Goal: Check status: Check status

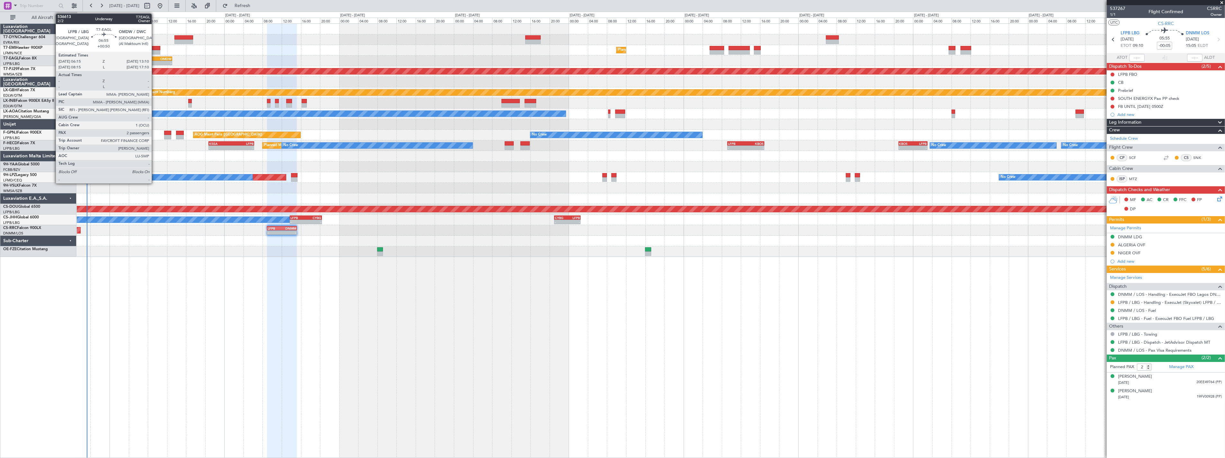
click at [155, 57] on div "LFPB" at bounding box center [148, 59] width 16 height 4
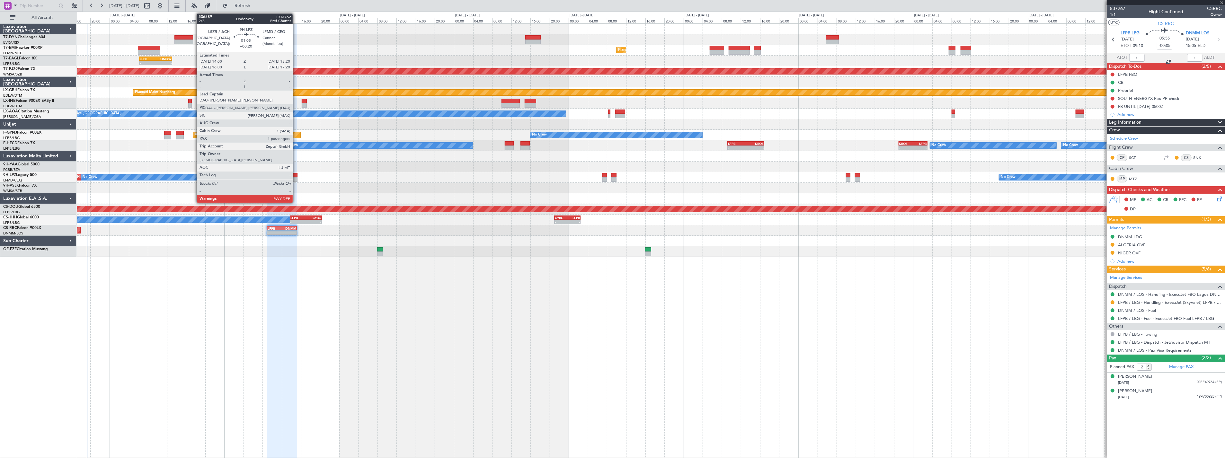
type input "+00:50"
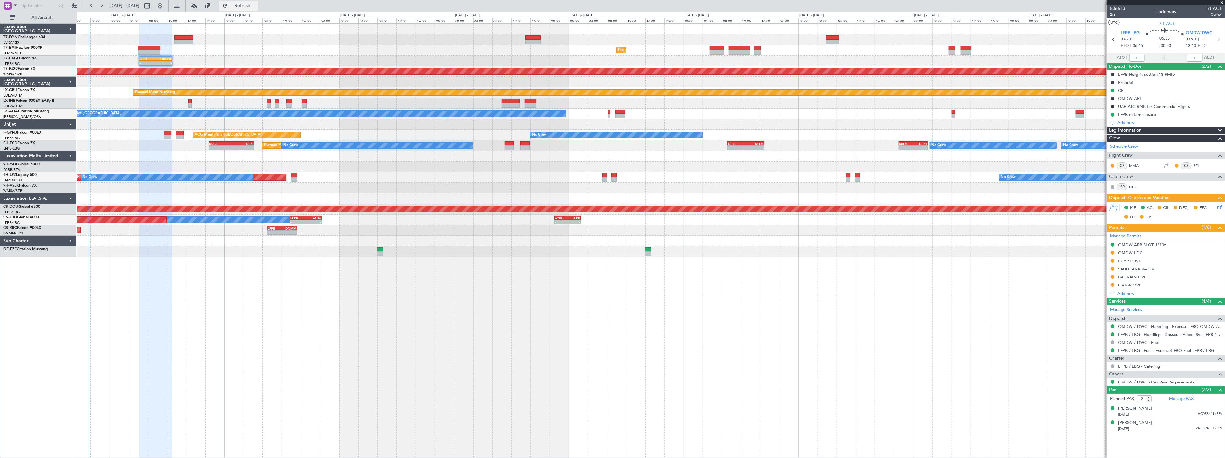
click at [256, 7] on span "Refresh" at bounding box center [242, 6] width 27 height 4
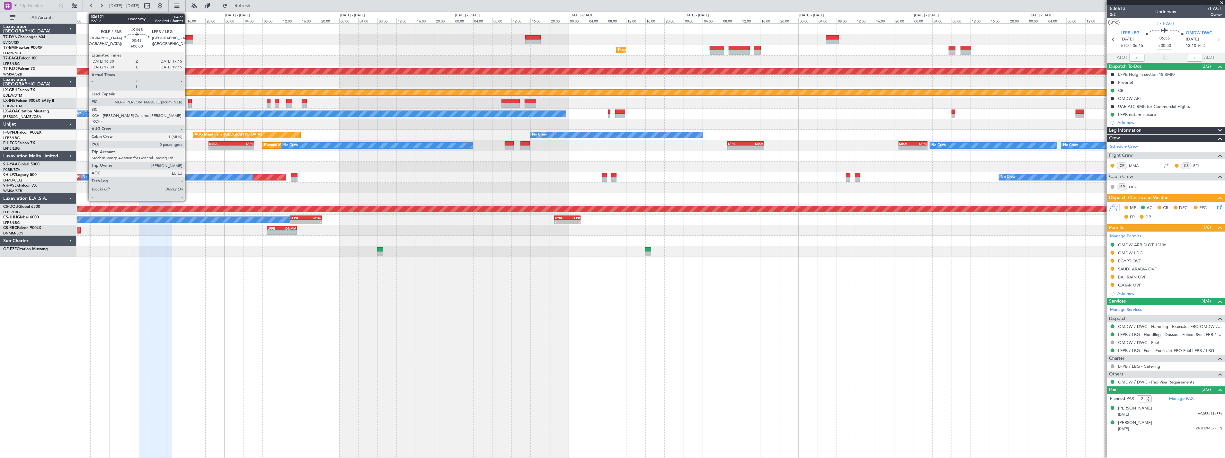
click at [188, 101] on div at bounding box center [190, 101] width 4 height 4
click at [190, 101] on div at bounding box center [190, 101] width 4 height 4
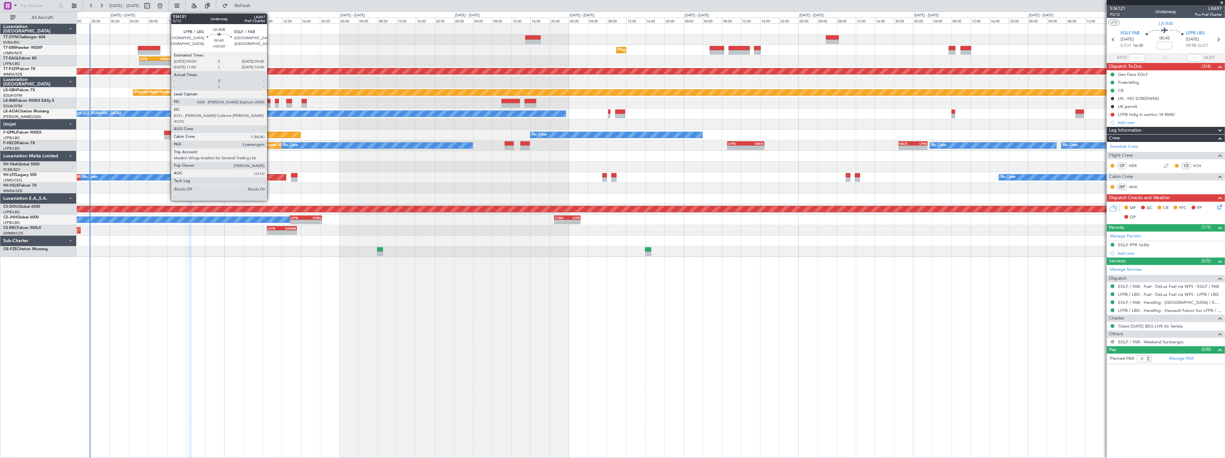
click at [270, 101] on div at bounding box center [268, 101] width 3 height 4
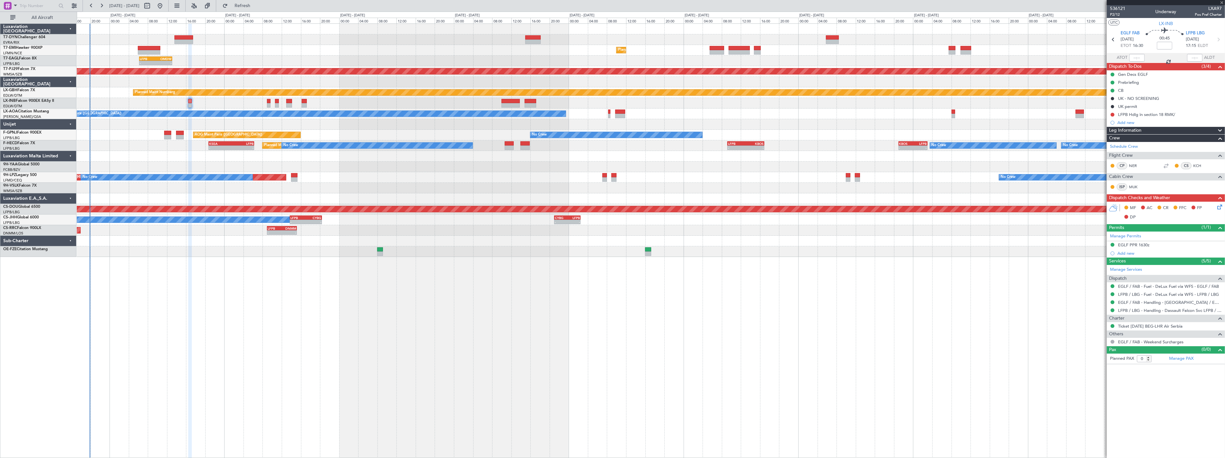
type input "3"
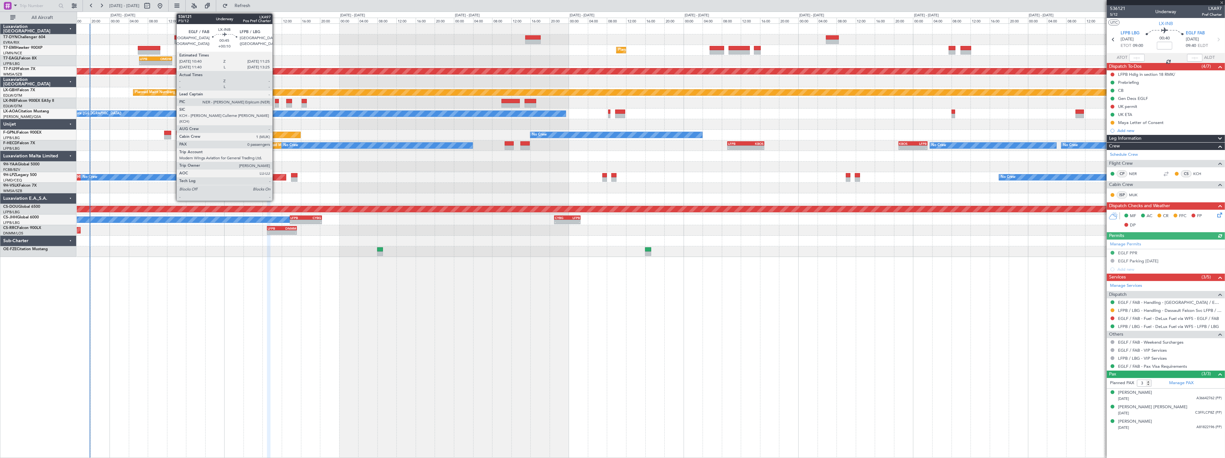
click at [276, 101] on div at bounding box center [277, 101] width 4 height 4
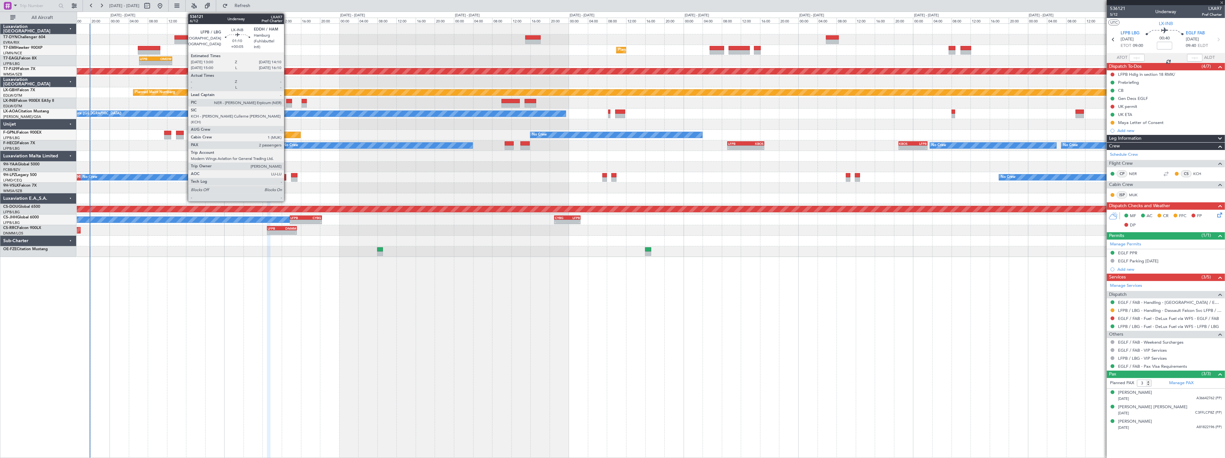
type input "+00:10"
type input "0"
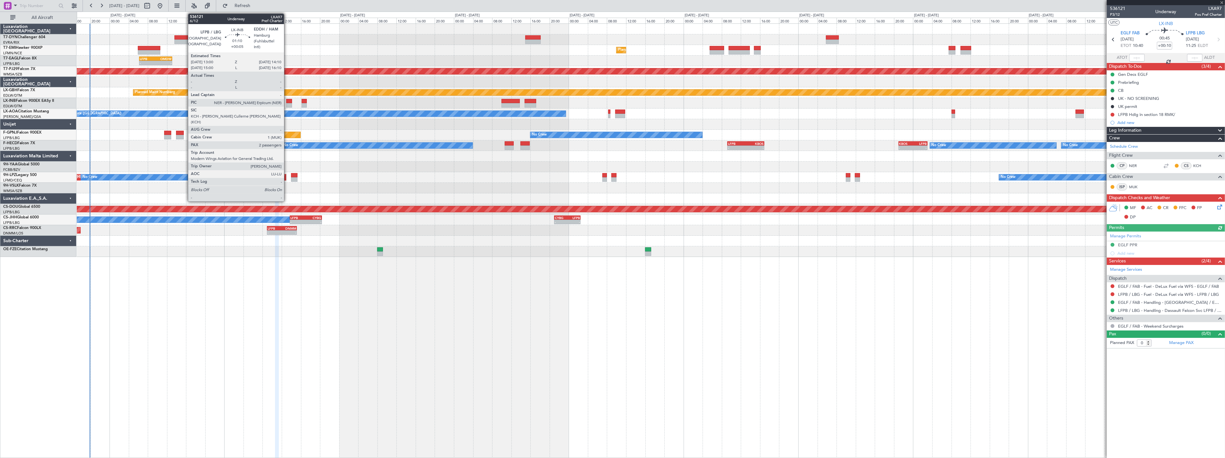
click at [287, 102] on div at bounding box center [289, 101] width 6 height 4
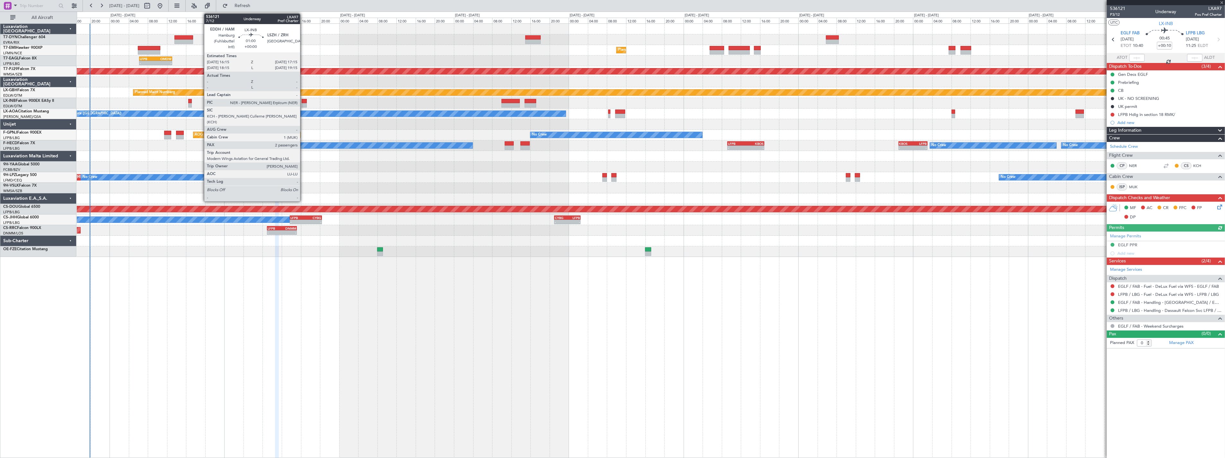
type input "+00:05"
type input "2"
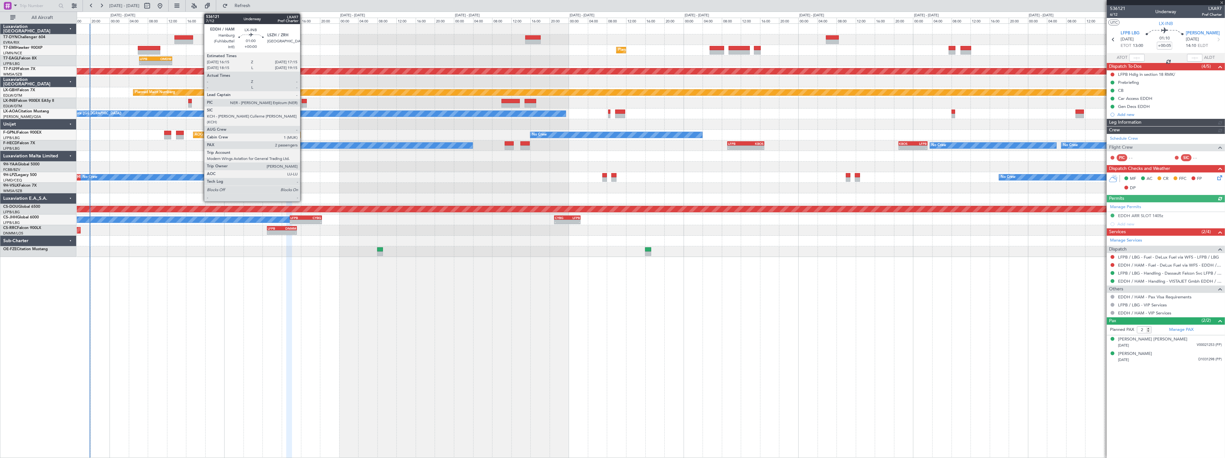
click at [303, 101] on div at bounding box center [304, 101] width 5 height 4
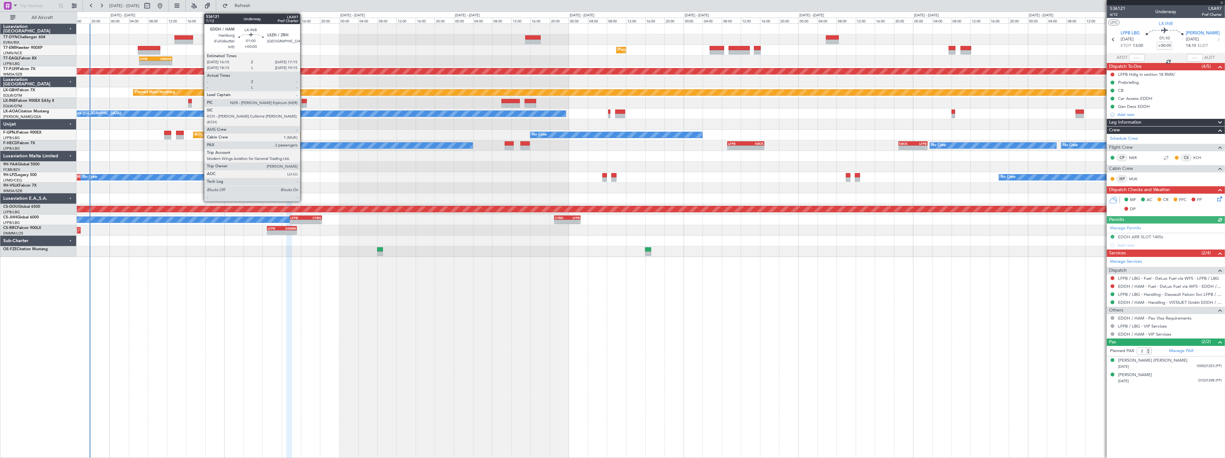
click at [303, 101] on div at bounding box center [304, 101] width 5 height 4
click at [304, 99] on div at bounding box center [304, 101] width 5 height 4
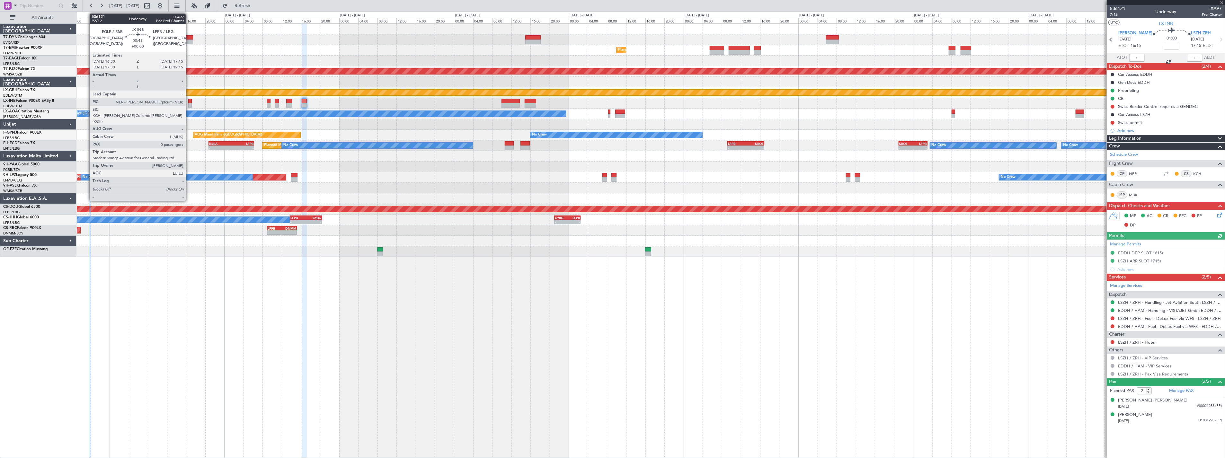
click at [189, 101] on div at bounding box center [190, 101] width 4 height 4
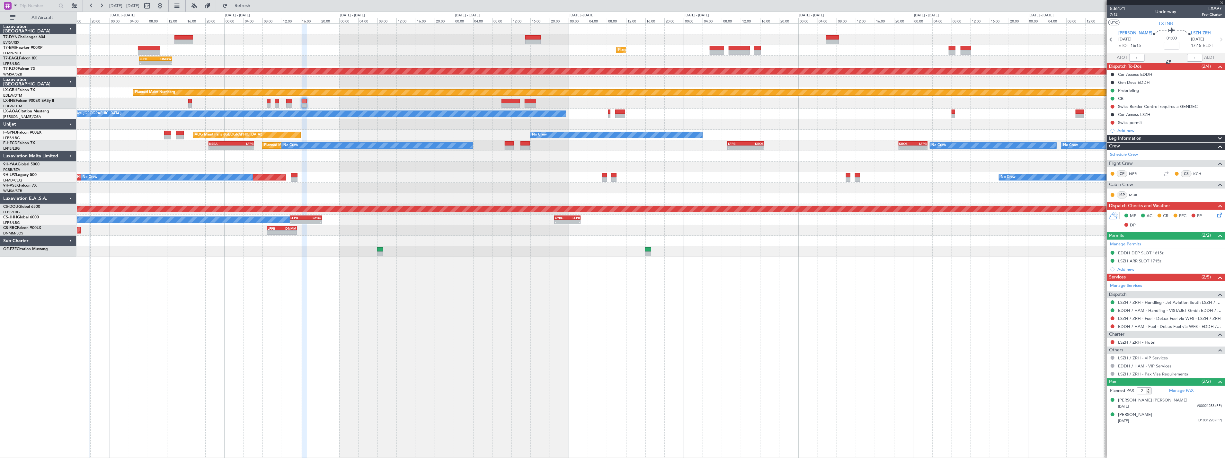
type input "0"
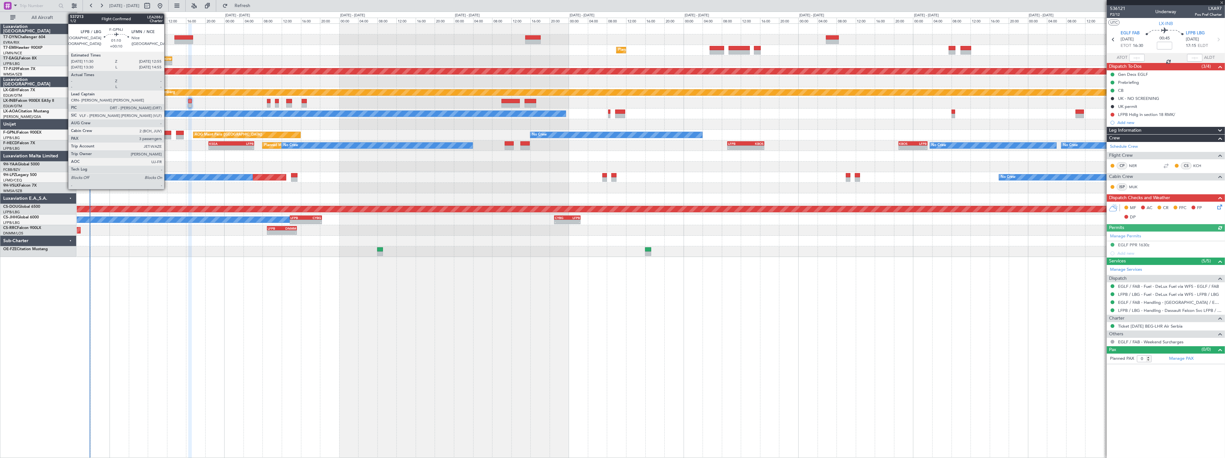
click at [167, 134] on div at bounding box center [167, 133] width 7 height 4
type input "+00:10"
type input "3"
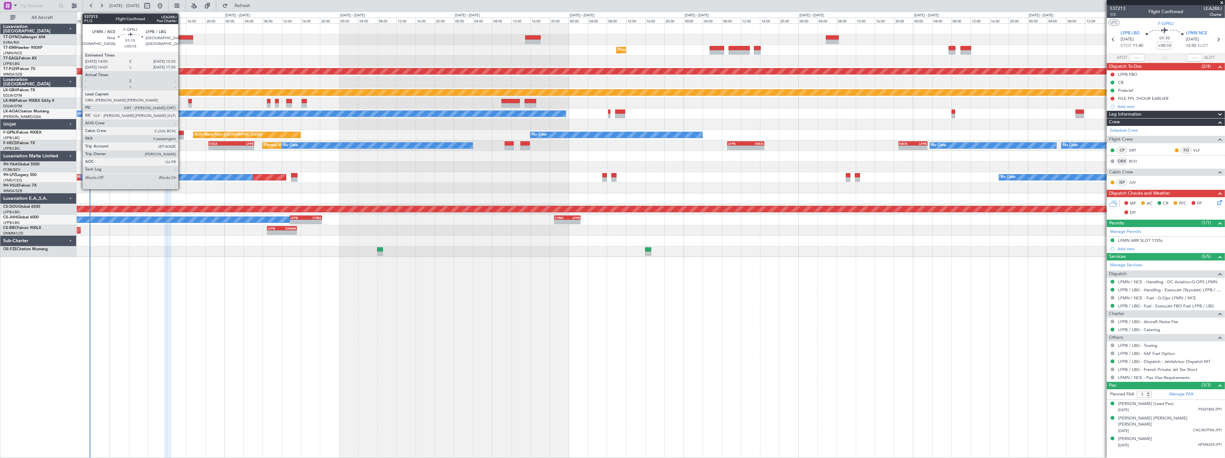
click at [182, 133] on div at bounding box center [180, 133] width 8 height 4
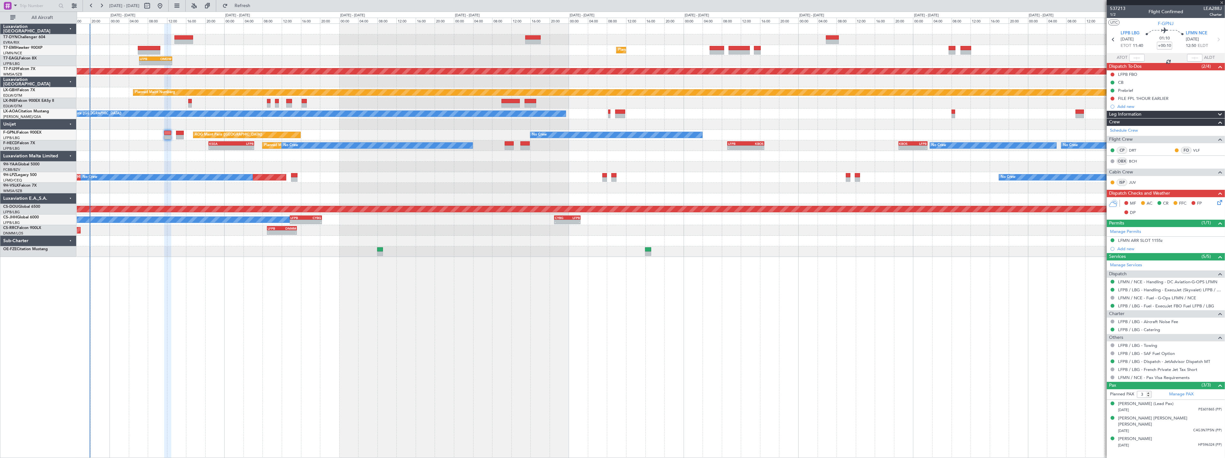
type input "+00:15"
type input "0"
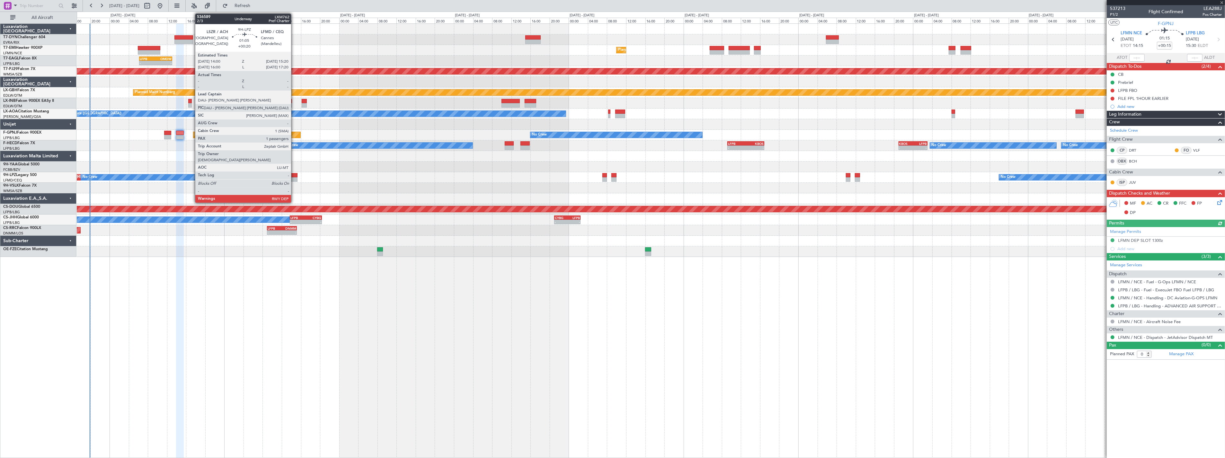
click at [294, 174] on div at bounding box center [294, 175] width 6 height 4
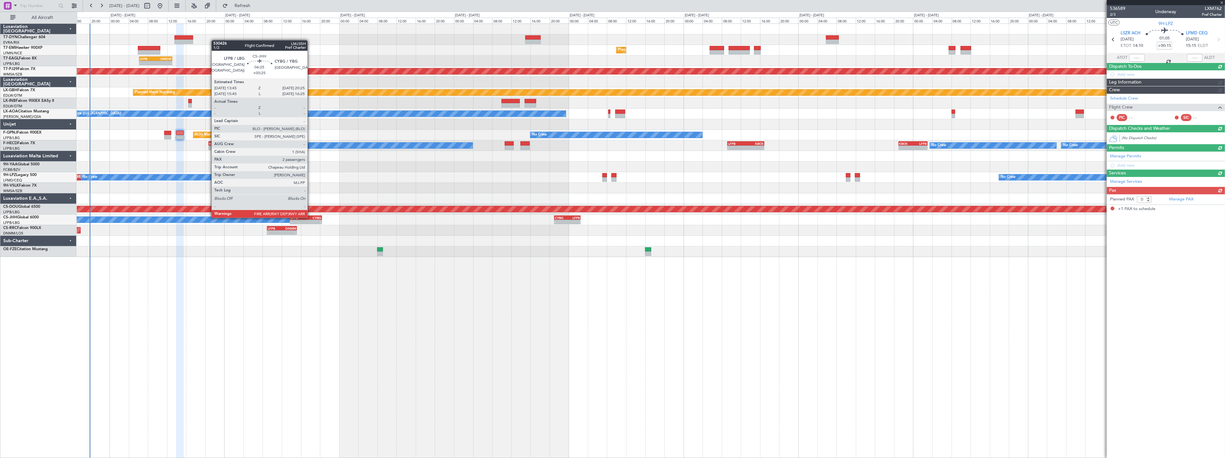
type input "+00:20"
type input "1"
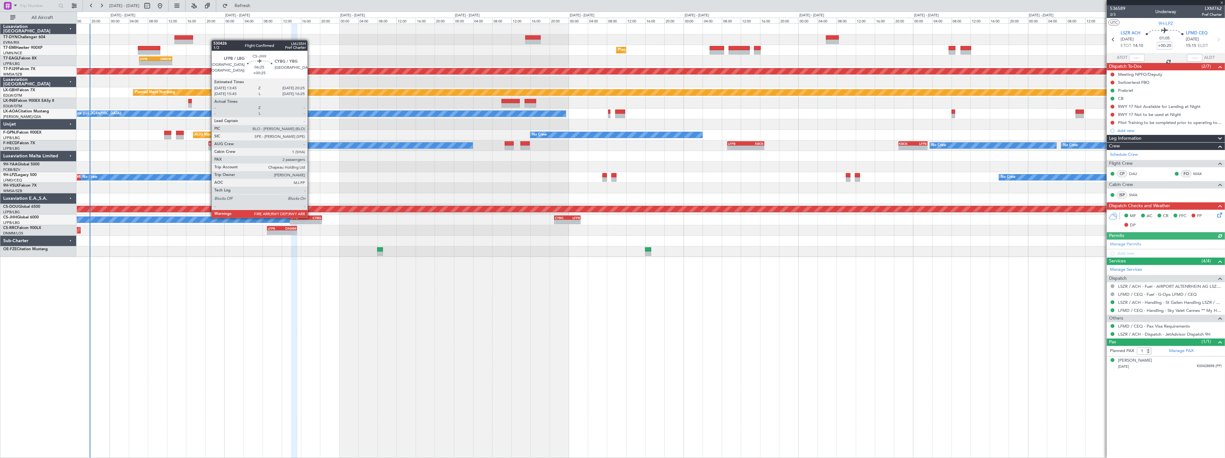
click at [311, 217] on div "CYBG" at bounding box center [313, 218] width 15 height 4
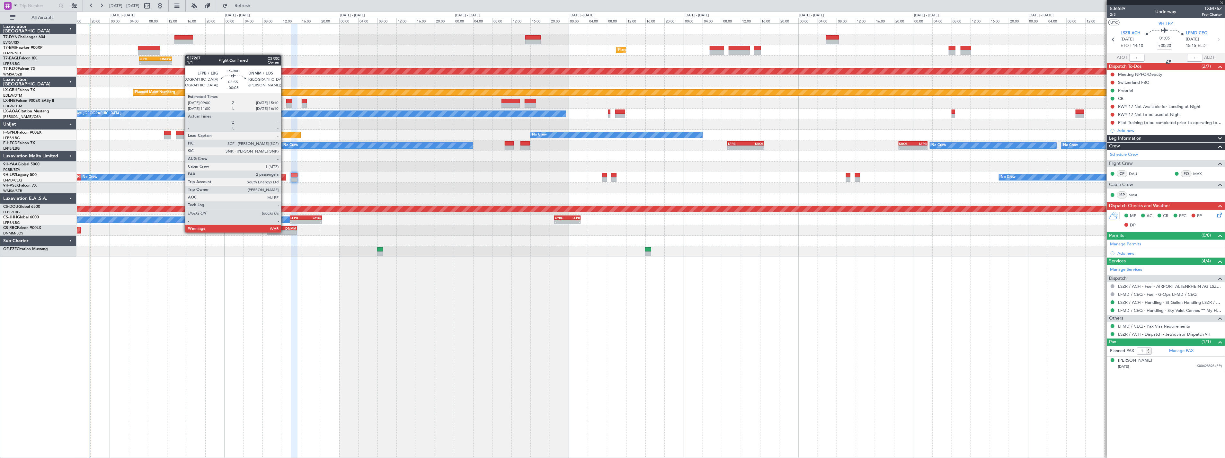
type input "+00:25"
type input "2"
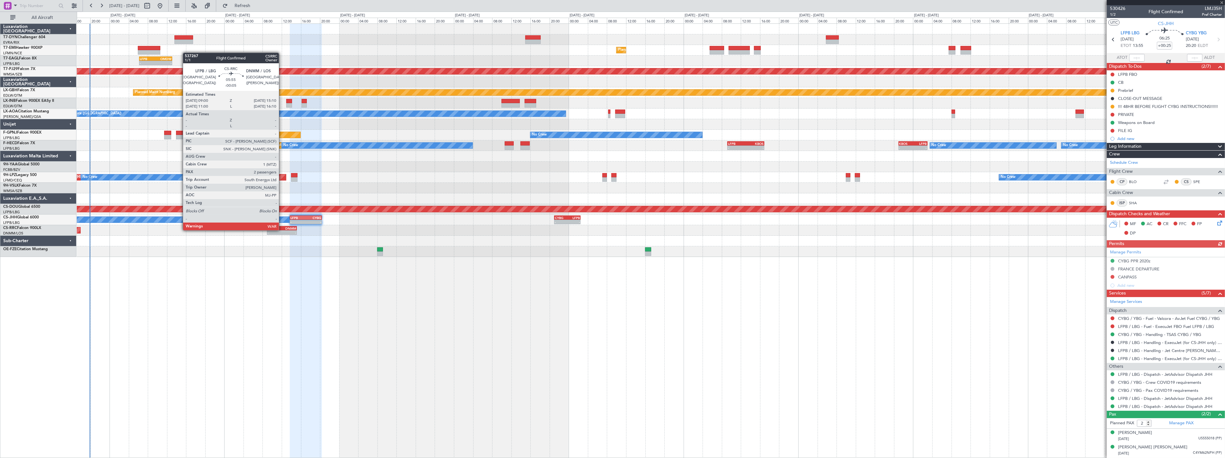
click at [282, 230] on div "15:10 Z" at bounding box center [289, 232] width 14 height 4
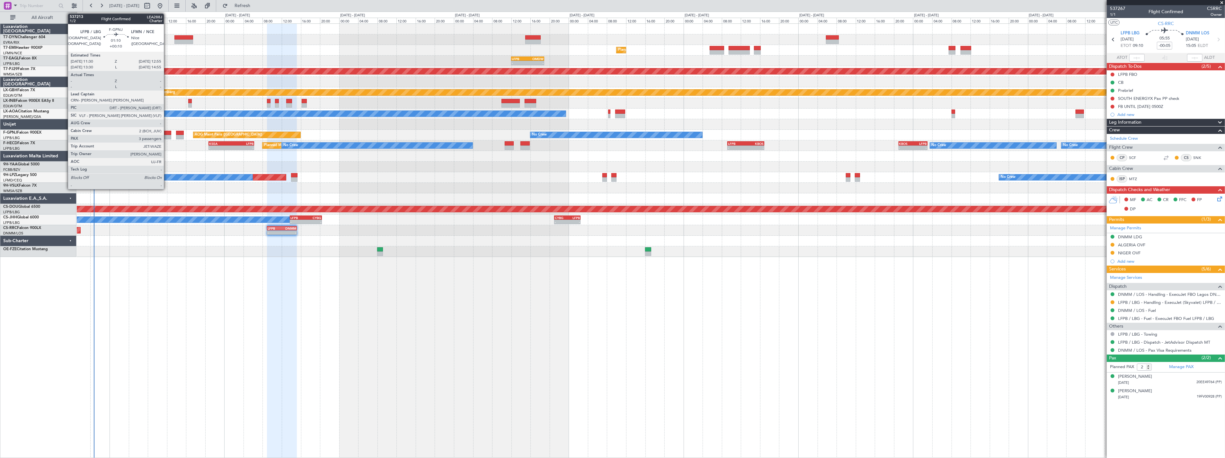
click at [167, 132] on div at bounding box center [167, 133] width 7 height 4
click at [169, 132] on div at bounding box center [167, 133] width 7 height 4
click at [165, 134] on div at bounding box center [167, 133] width 7 height 4
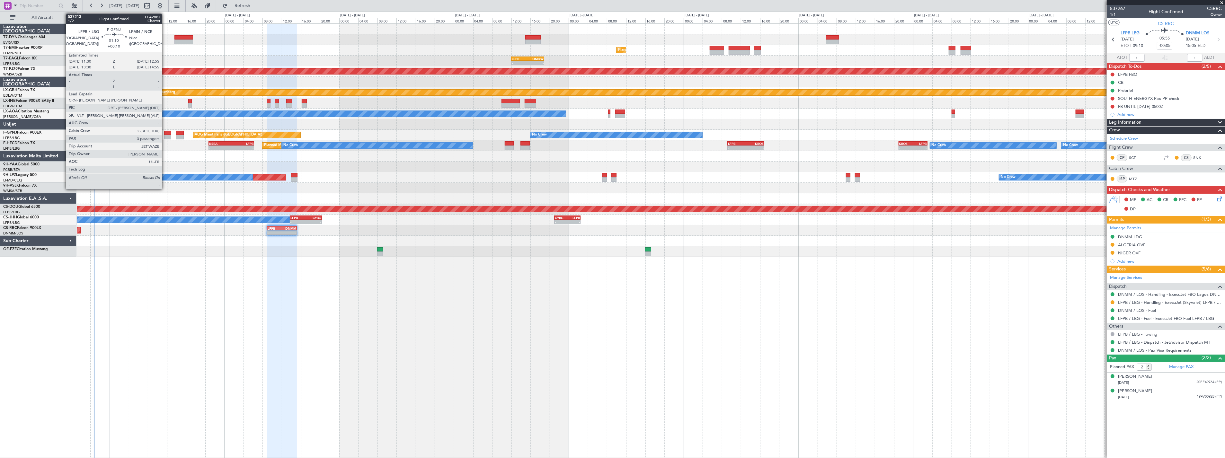
click at [165, 134] on div at bounding box center [167, 133] width 7 height 4
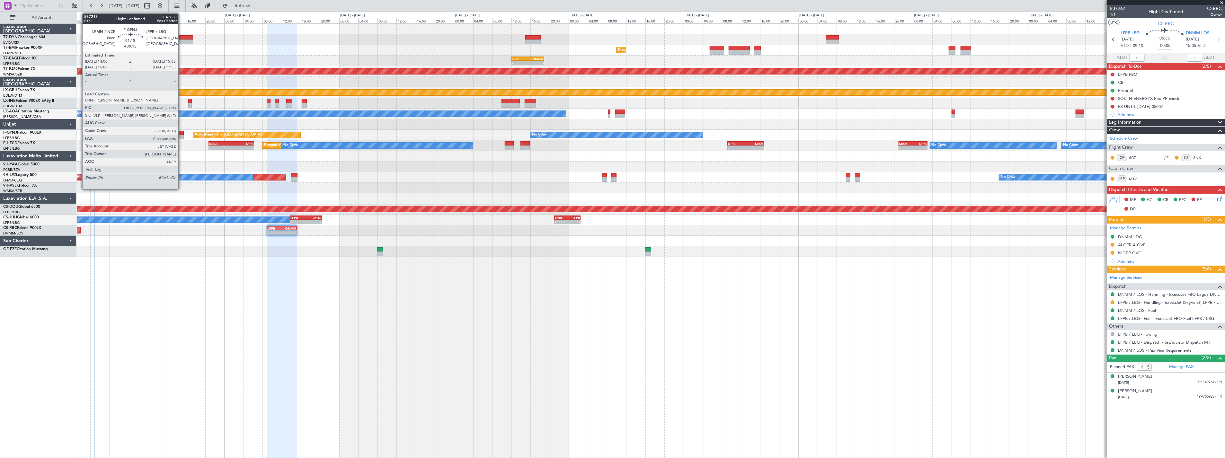
click at [182, 132] on div at bounding box center [180, 133] width 8 height 4
type input "+00:15"
type input "0"
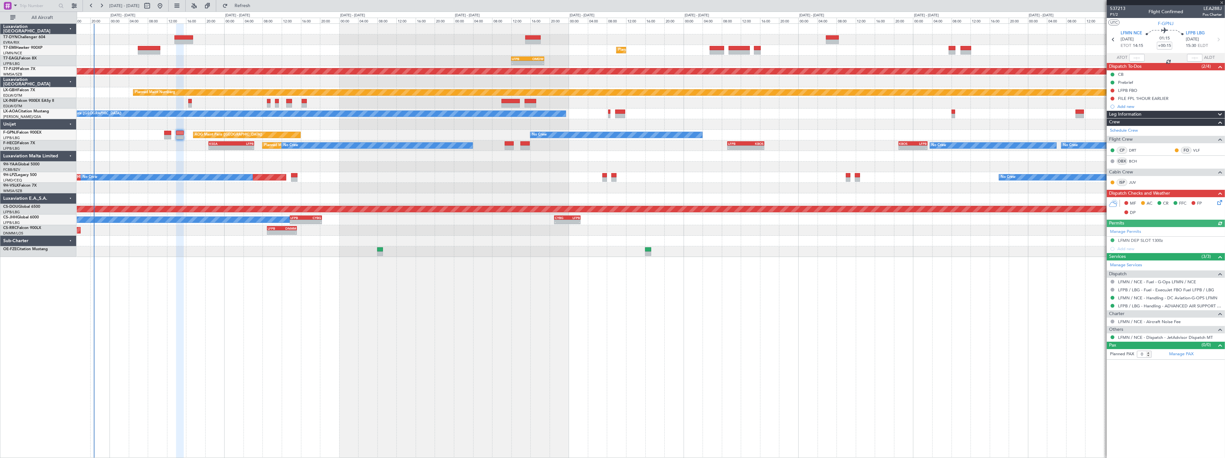
type input "+00:10"
type input "3"
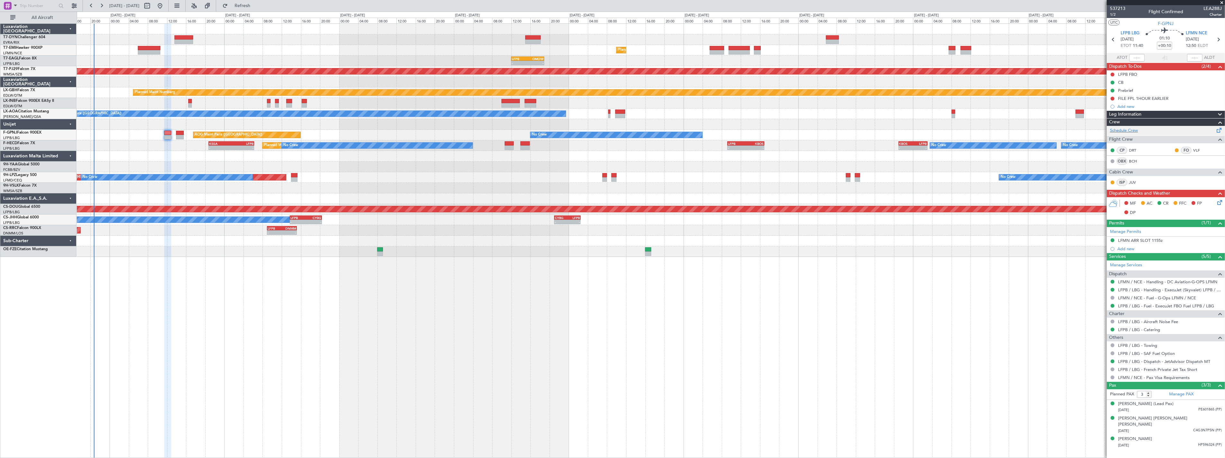
click at [1218, 129] on span at bounding box center [1220, 129] width 8 height 5
click at [241, 4] on button "Refresh" at bounding box center [238, 6] width 39 height 10
click at [252, 7] on span "Refresh" at bounding box center [242, 6] width 27 height 4
click at [256, 8] on span "Refresh" at bounding box center [242, 6] width 27 height 4
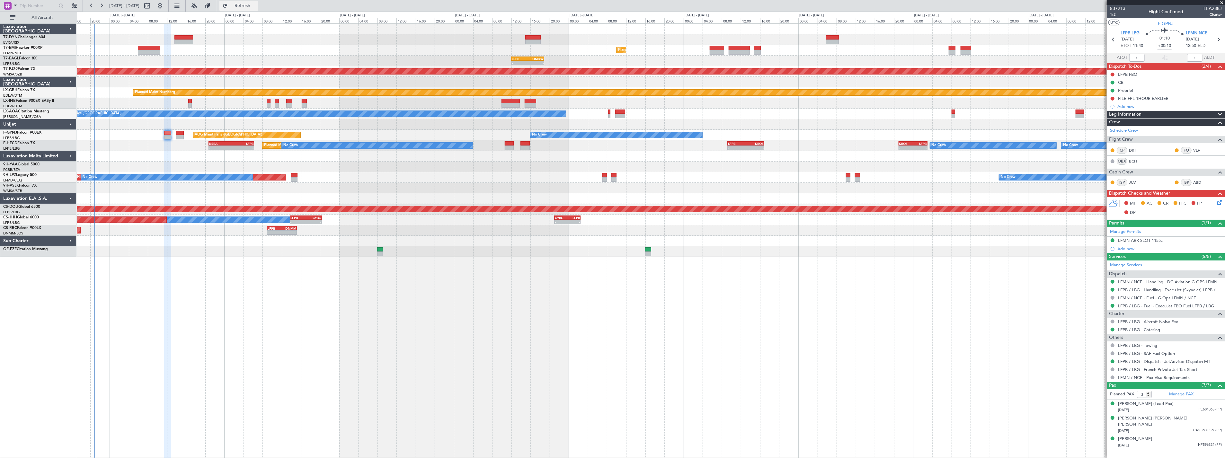
click at [258, 9] on button "Refresh" at bounding box center [238, 6] width 39 height 10
click at [1114, 15] on span "1/2" at bounding box center [1117, 14] width 15 height 5
click at [1219, 39] on icon at bounding box center [1218, 39] width 8 height 8
type input "+00:15"
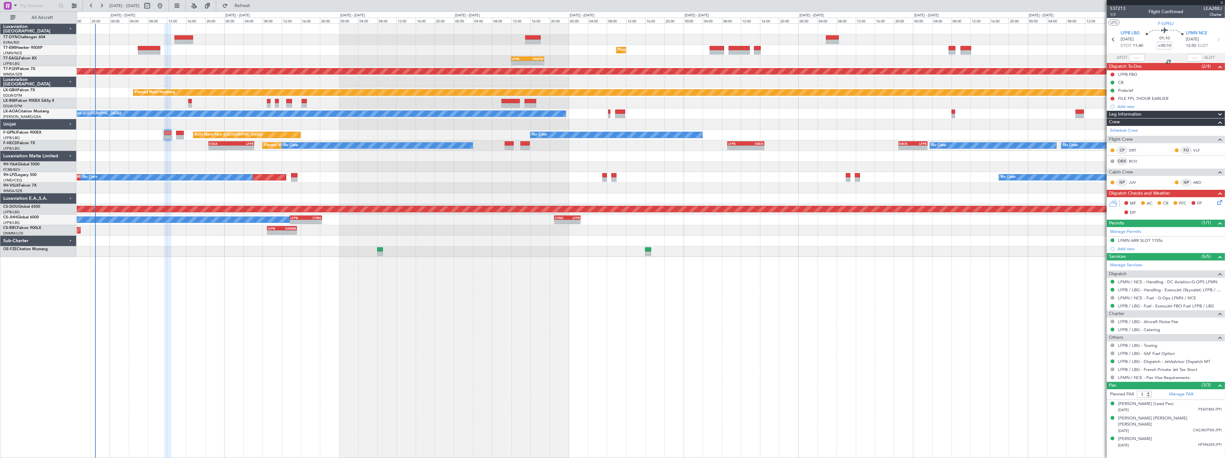
type input "0"
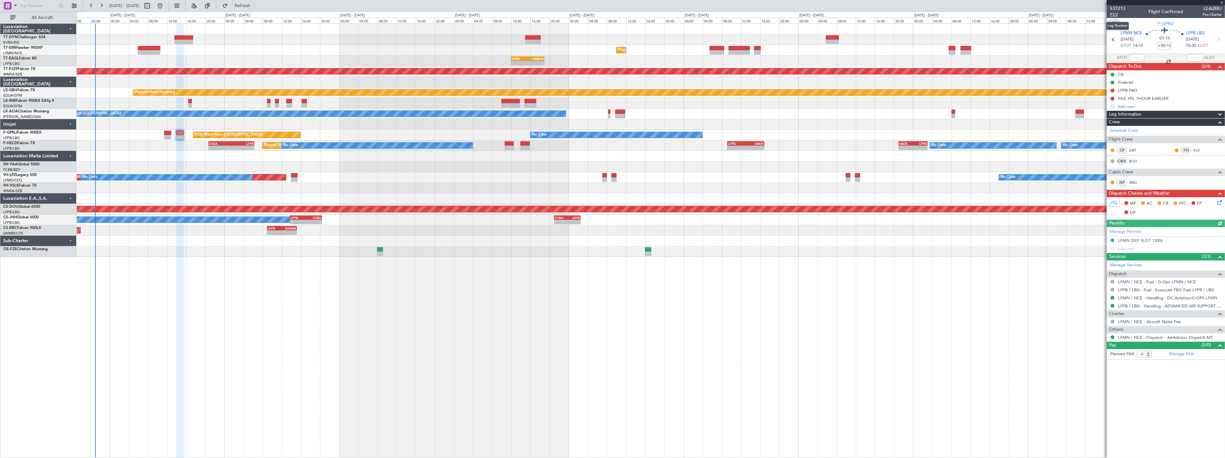
click at [1117, 15] on span "P1/2" at bounding box center [1117, 14] width 15 height 5
click at [1193, 297] on link "LFMN / NCE - Handling - DC Aviation-G-OPS LFMN" at bounding box center [1167, 297] width 99 height 5
click at [1184, 307] on link "LFPB / LBG - Handling - ADVANCED AIR SUPPORT LFPB" at bounding box center [1170, 305] width 104 height 5
click at [1218, 200] on icon at bounding box center [1218, 201] width 5 height 5
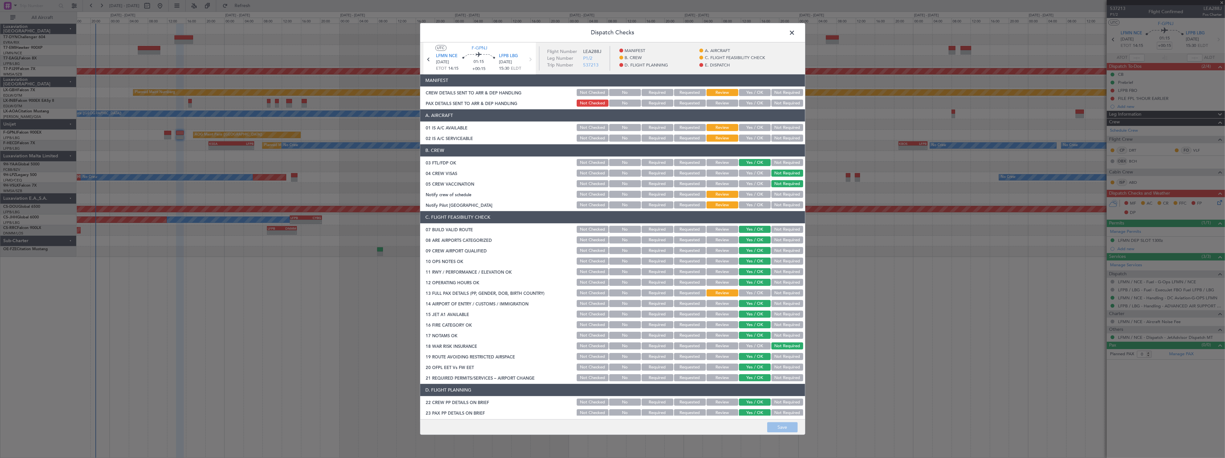
click at [756, 92] on button "Yes / OK" at bounding box center [755, 92] width 32 height 7
click at [755, 101] on button "Yes / OK" at bounding box center [755, 103] width 32 height 7
click at [775, 430] on button "Save" at bounding box center [782, 428] width 31 height 10
click at [796, 31] on span at bounding box center [796, 34] width 0 height 13
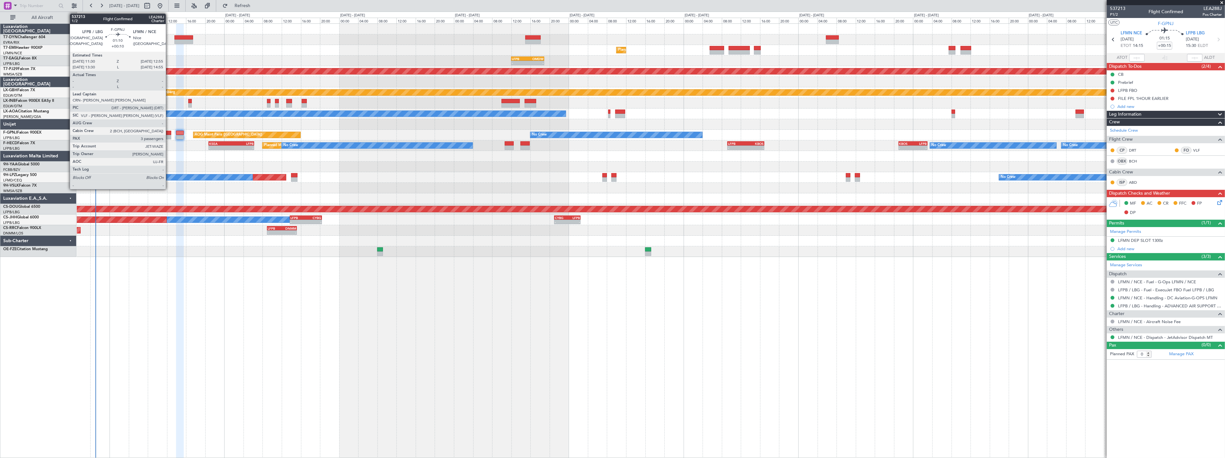
click at [169, 133] on div at bounding box center [167, 133] width 7 height 4
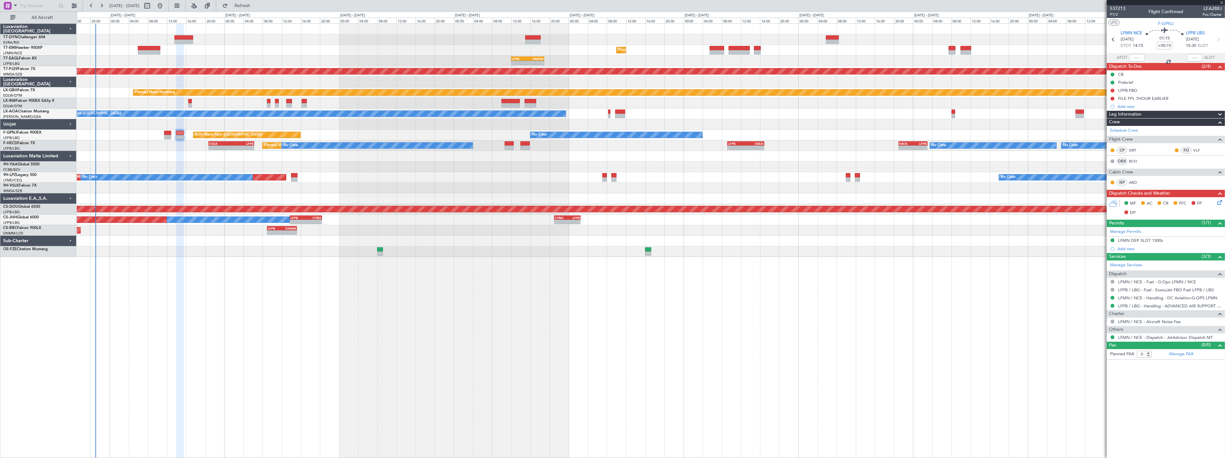
type input "+00:10"
type input "3"
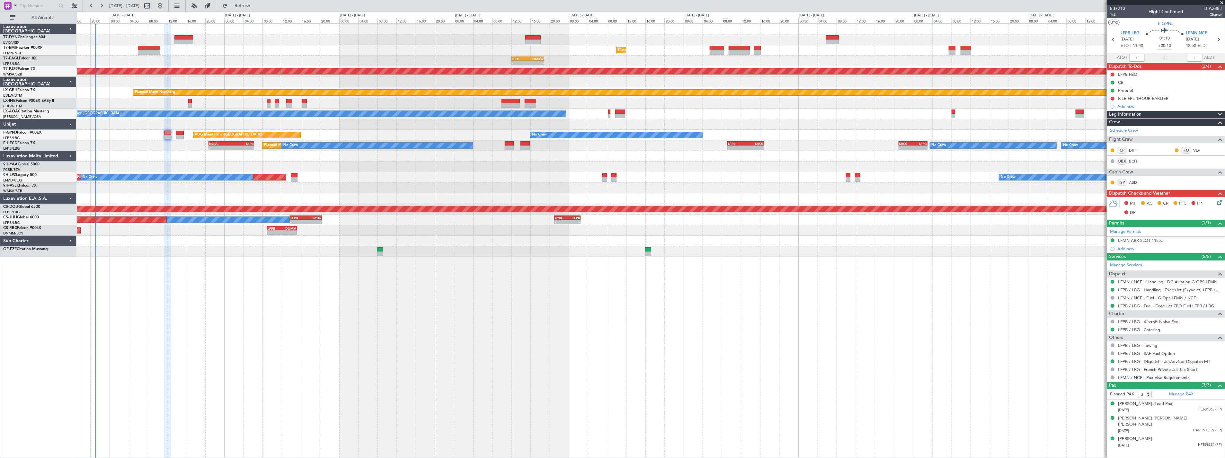
click at [1219, 202] on icon at bounding box center [1218, 201] width 5 height 5
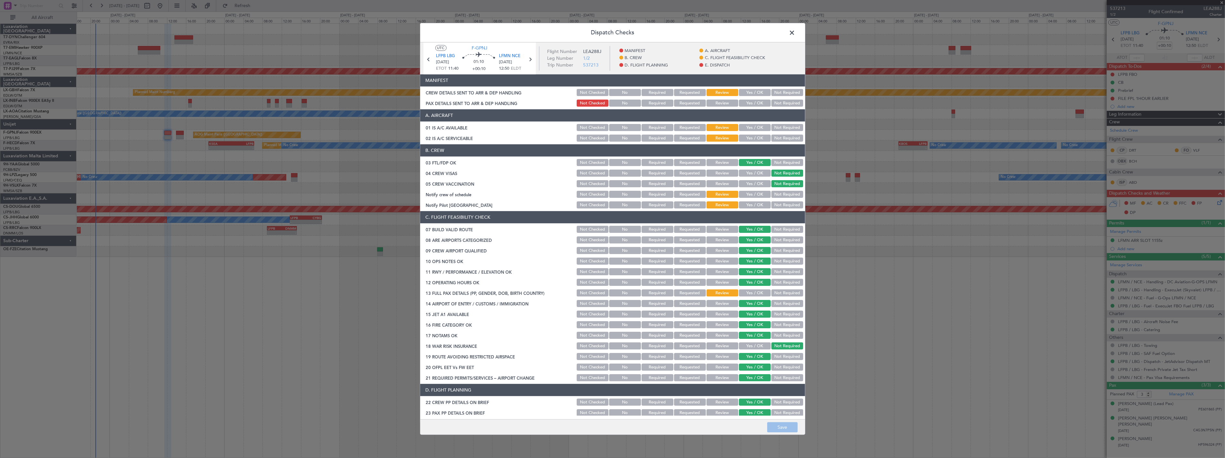
click at [749, 93] on button "Yes / OK" at bounding box center [755, 92] width 32 height 7
click at [750, 101] on button "Yes / OK" at bounding box center [755, 103] width 32 height 7
click at [787, 424] on button "Save" at bounding box center [782, 428] width 31 height 10
click at [796, 33] on span at bounding box center [796, 34] width 0 height 13
